Goal: Find contact information: Find contact information

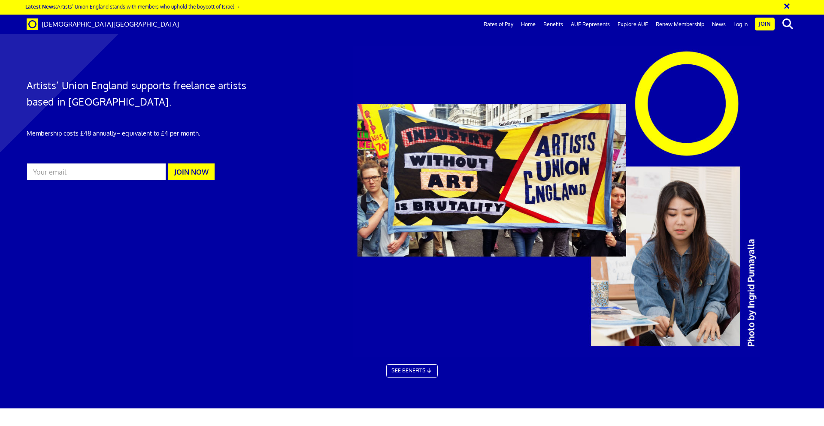
scroll to position [0, 13]
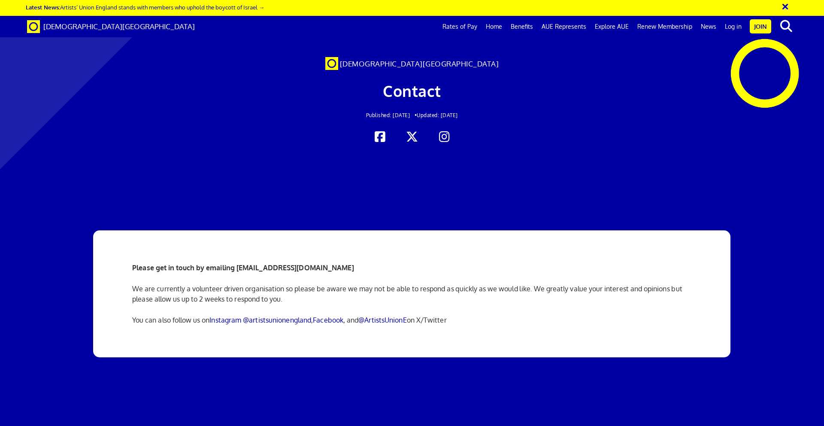
scroll to position [0, 13]
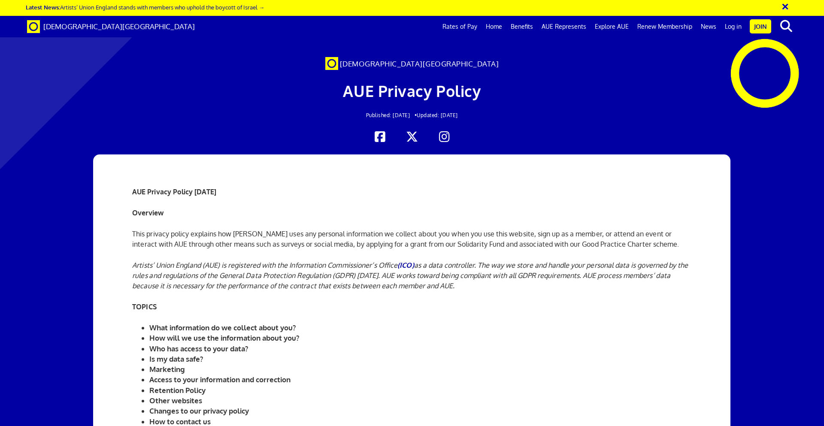
scroll to position [0, 13]
